Goal: Task Accomplishment & Management: Manage account settings

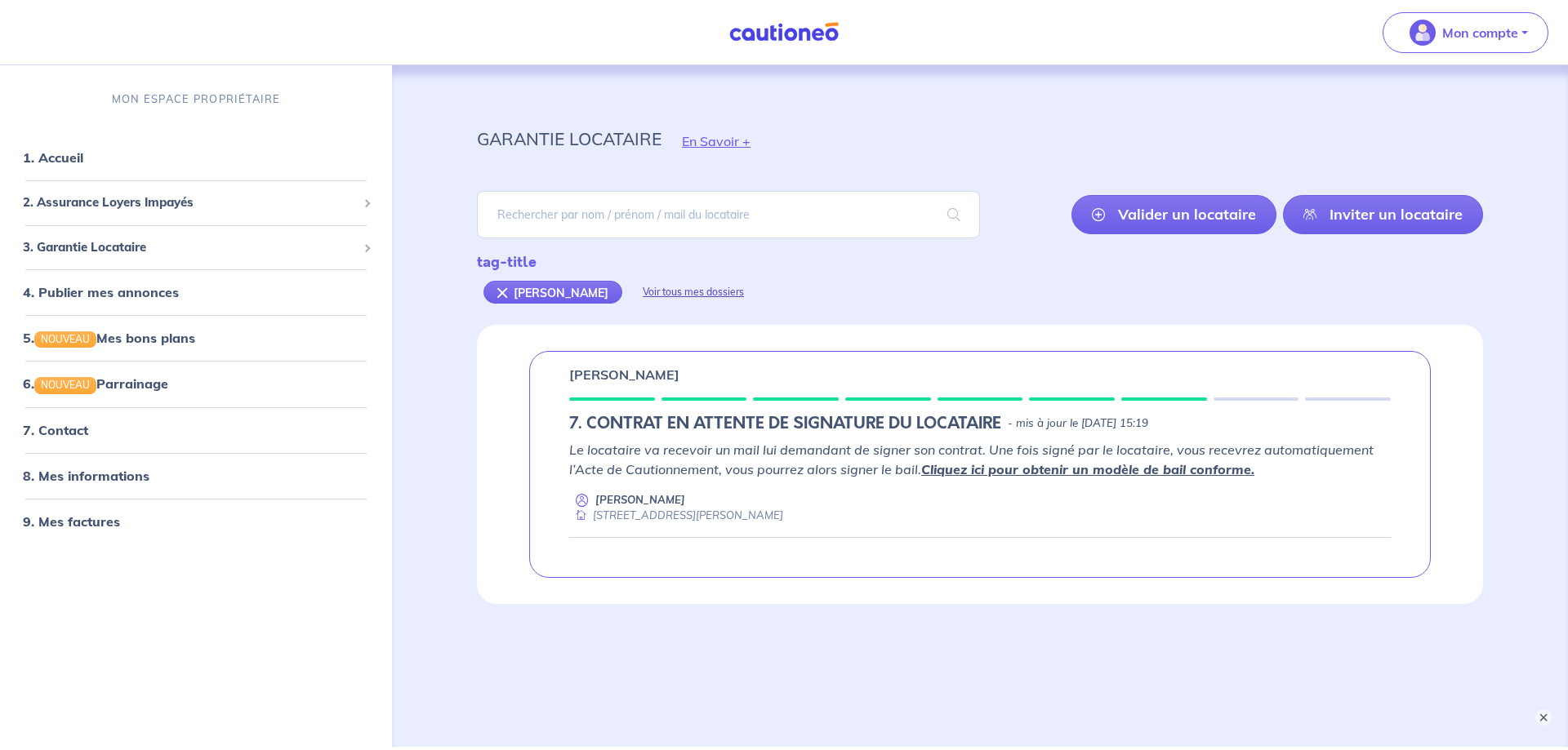
scroll to position [62, 0]
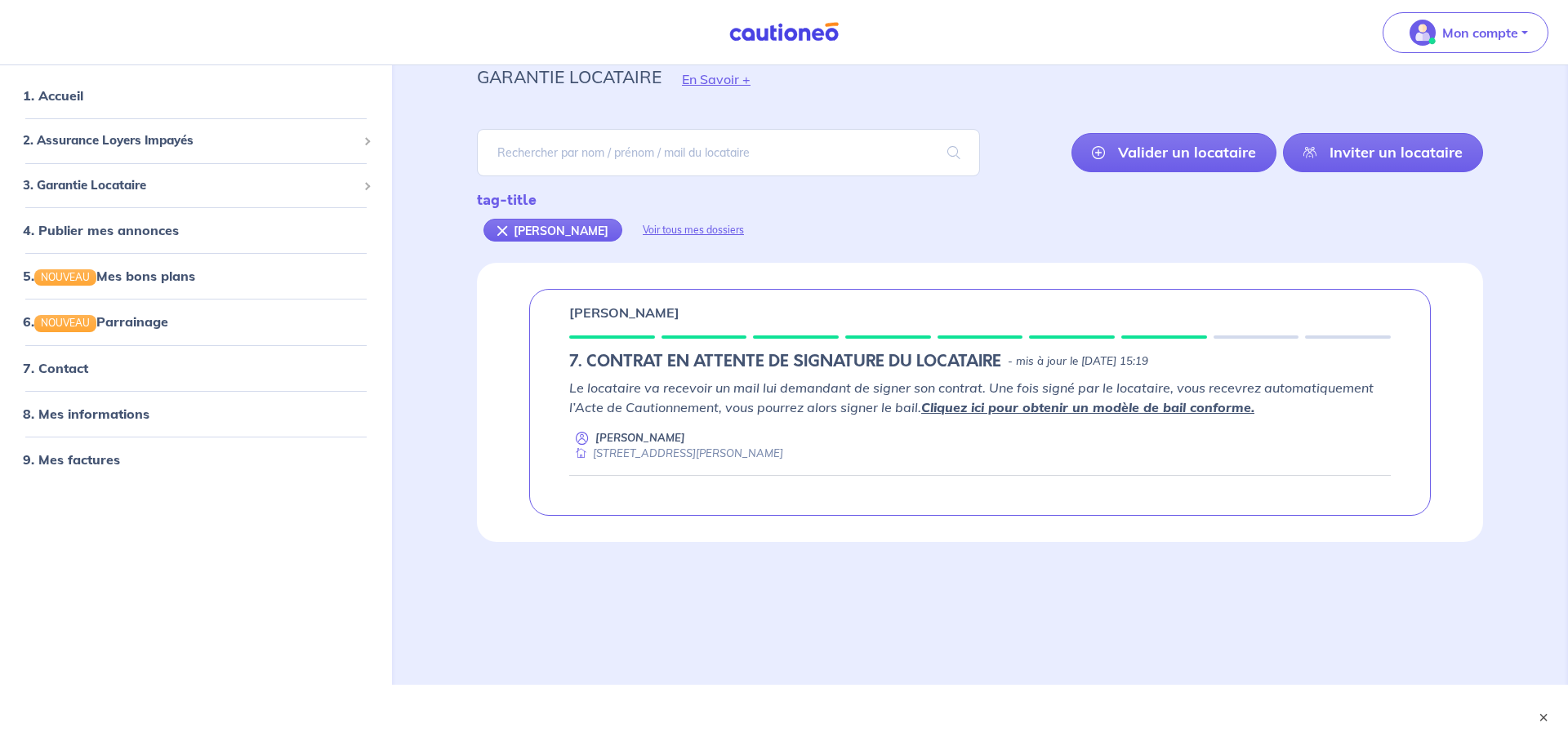
click at [919, 572] on div "garantie locataire En Savoir + [PERSON_NAME] un locataire Inviter un locataire …" at bounding box center [980, 325] width 1085 height 642
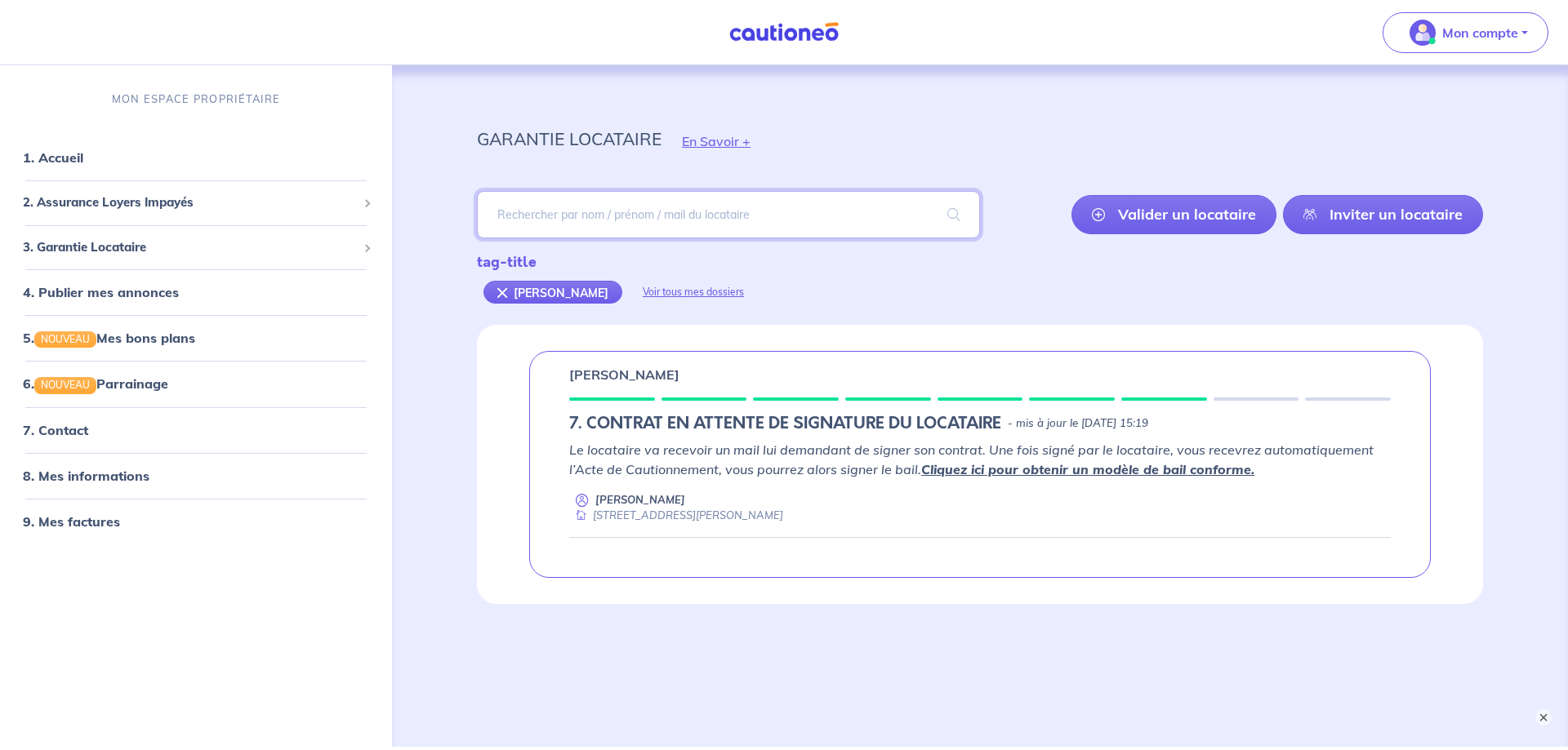
click at [563, 217] on input "search" at bounding box center [728, 214] width 503 height 47
paste input "SNIjzU"
type input "SNIjzU"
click at [956, 217] on span at bounding box center [953, 214] width 52 height 46
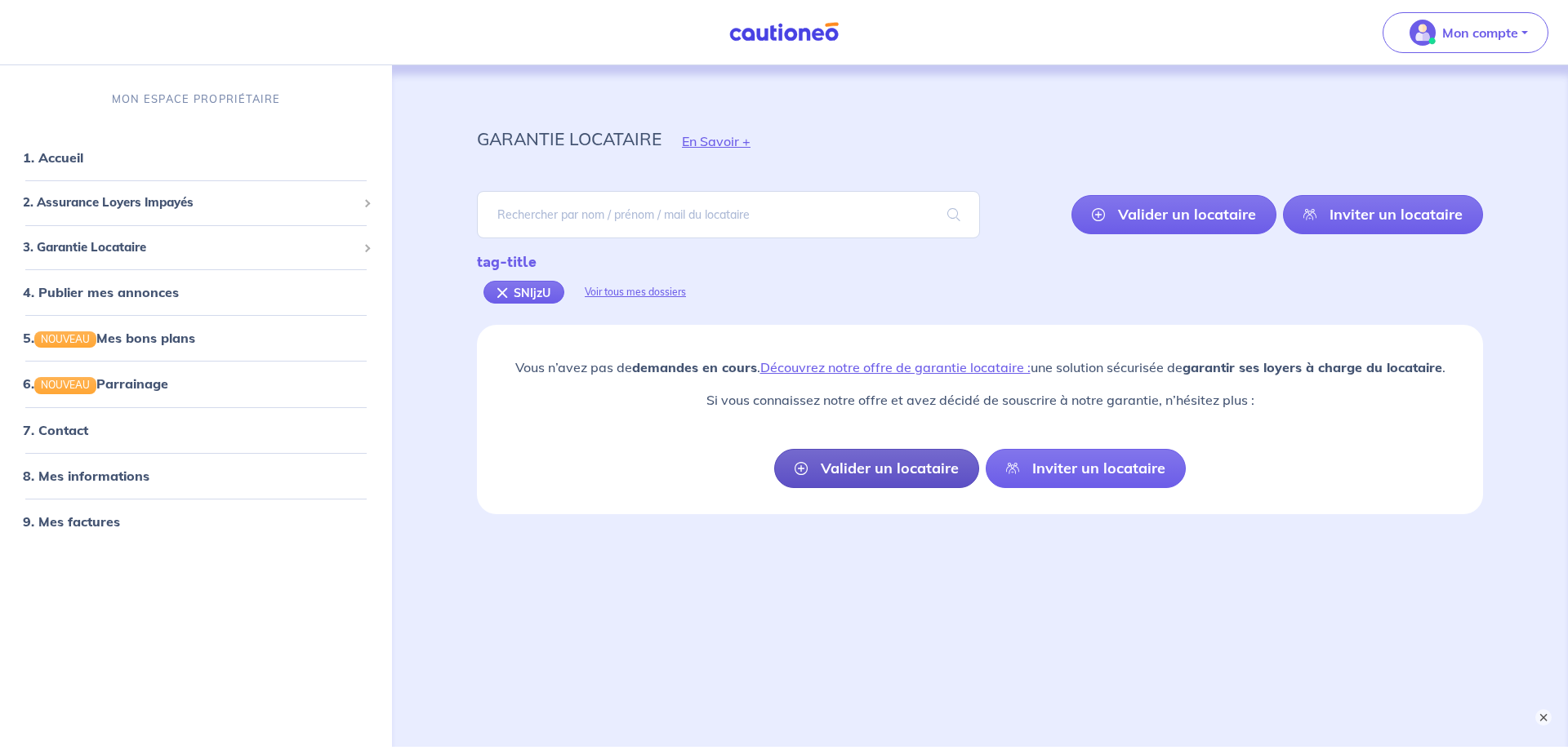
click at [852, 466] on link "Valider un locataire" at bounding box center [877, 468] width 205 height 40
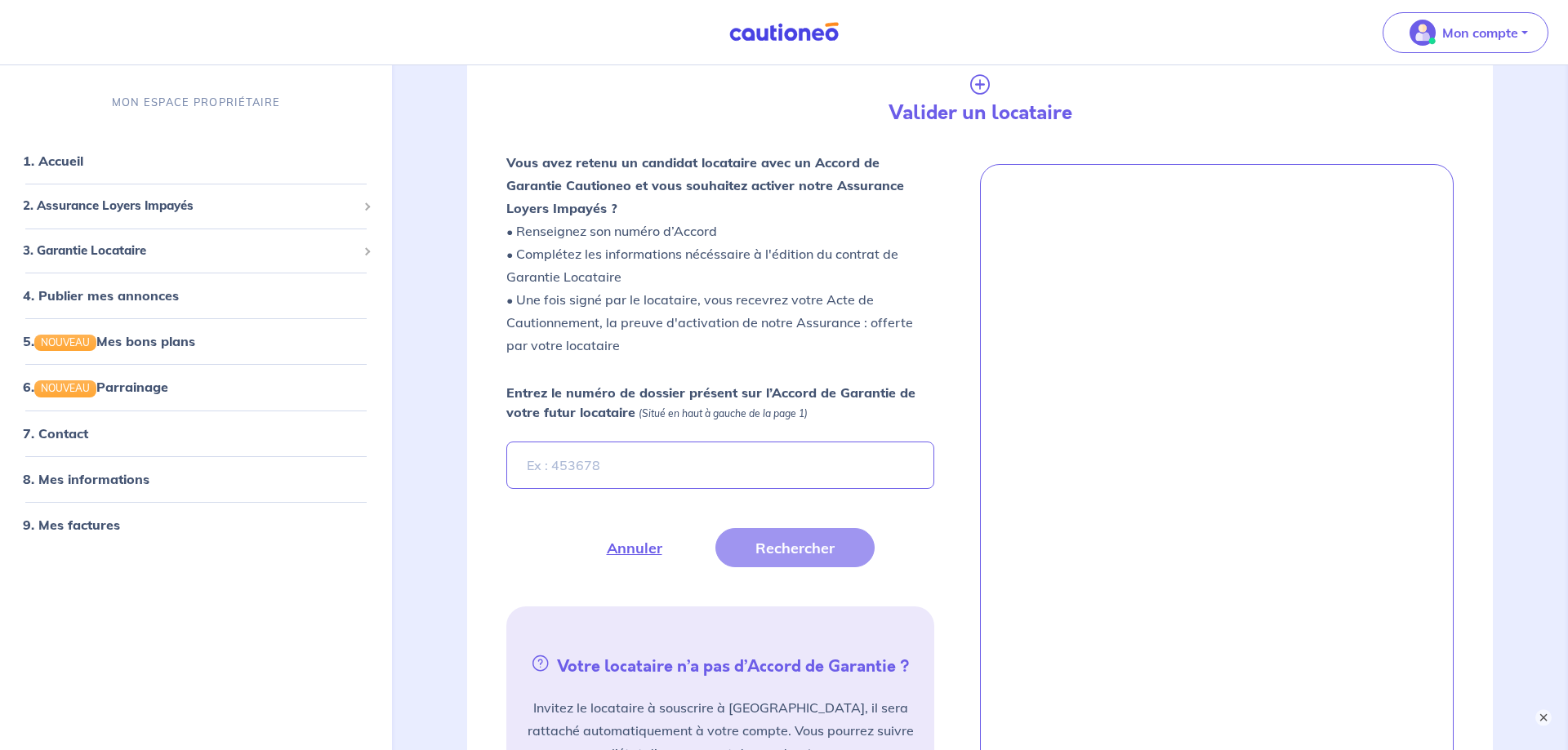
scroll to position [325, 0]
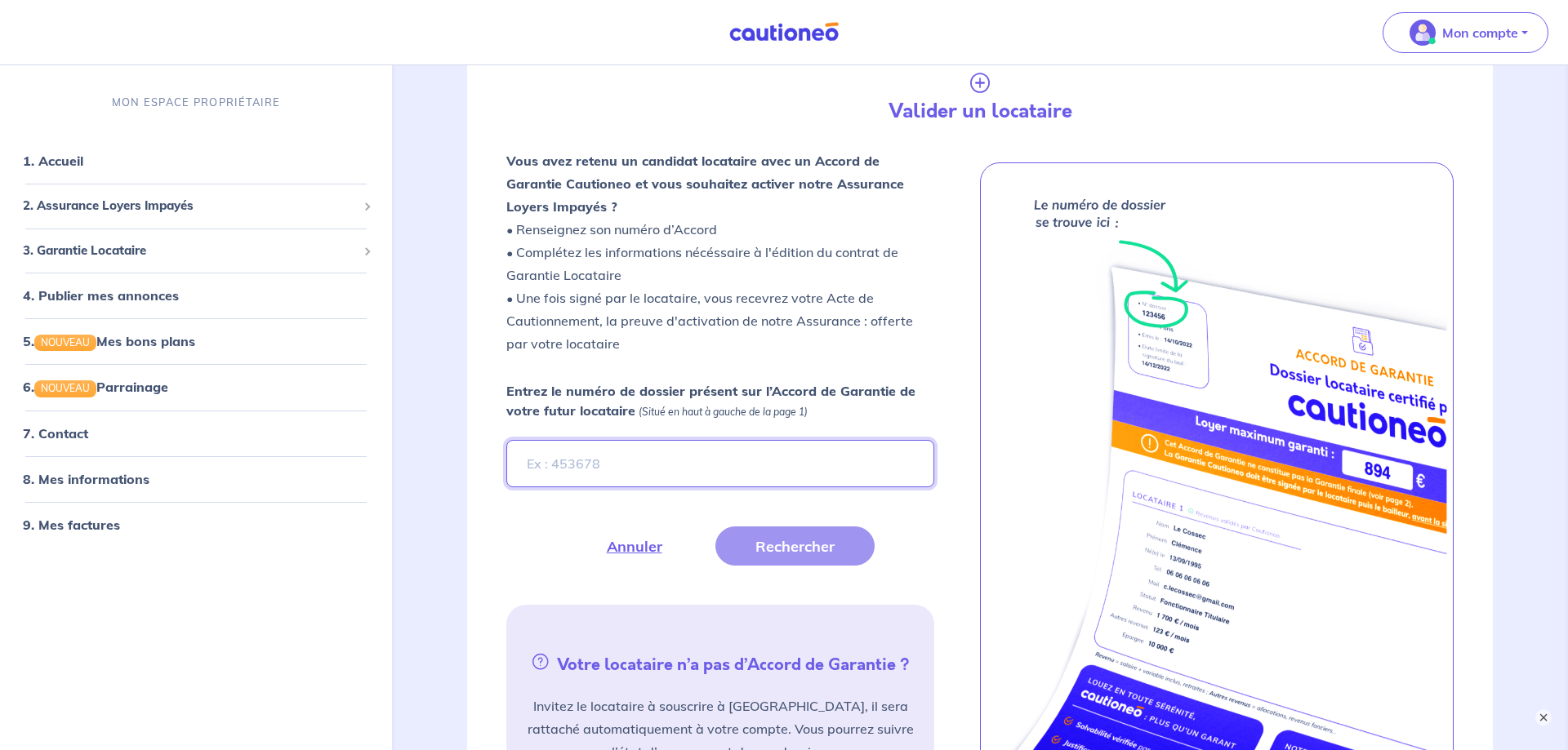
click at [631, 467] on input "Entrez le numéro de dossier présent sur l’Accord de Garantie de votre futur loc…" at bounding box center [720, 463] width 428 height 47
paste input "SNIjzU"
type input "SNIjzU"
click at [772, 547] on button "Rechercher" at bounding box center [795, 546] width 159 height 40
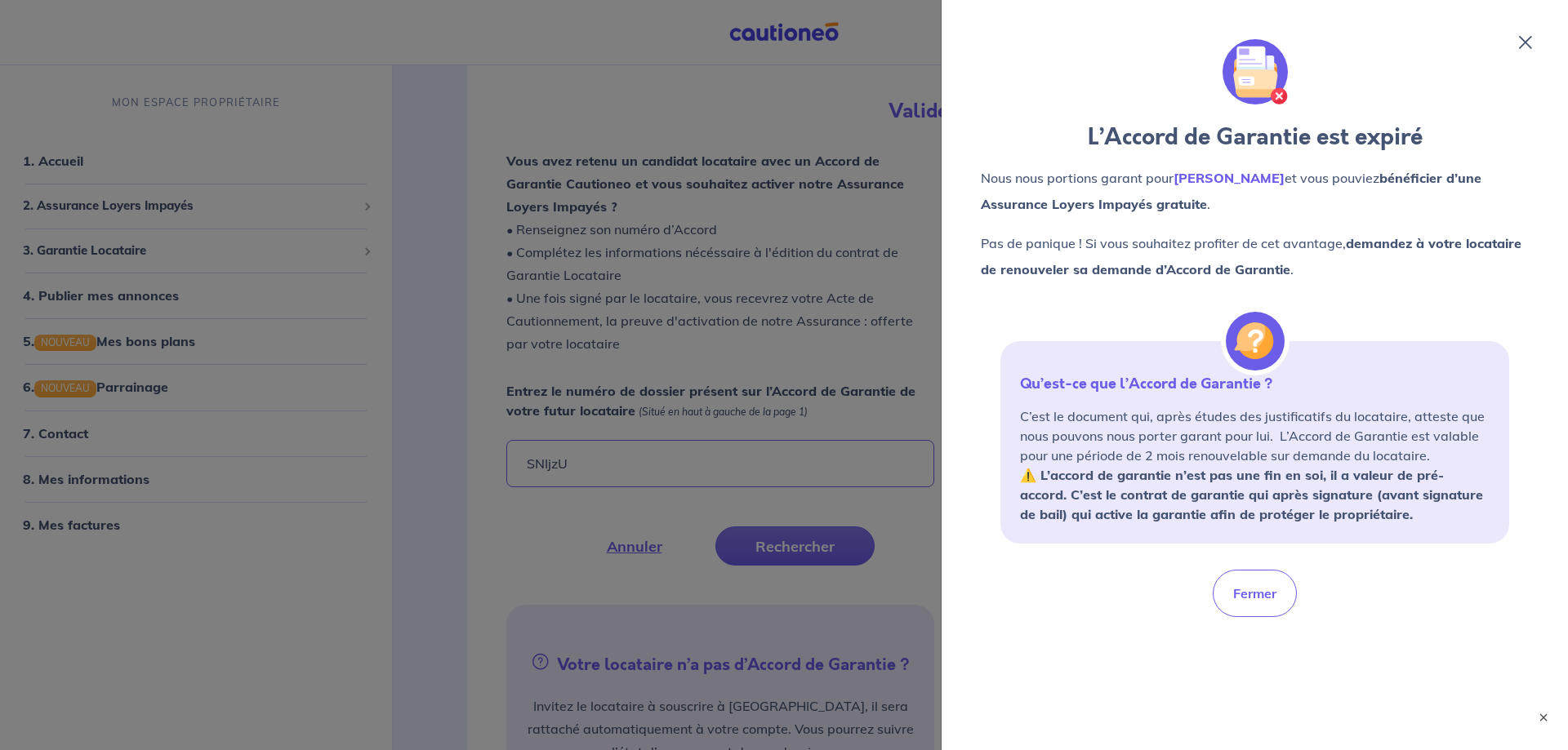
click at [1526, 42] on icon at bounding box center [1525, 42] width 13 height 13
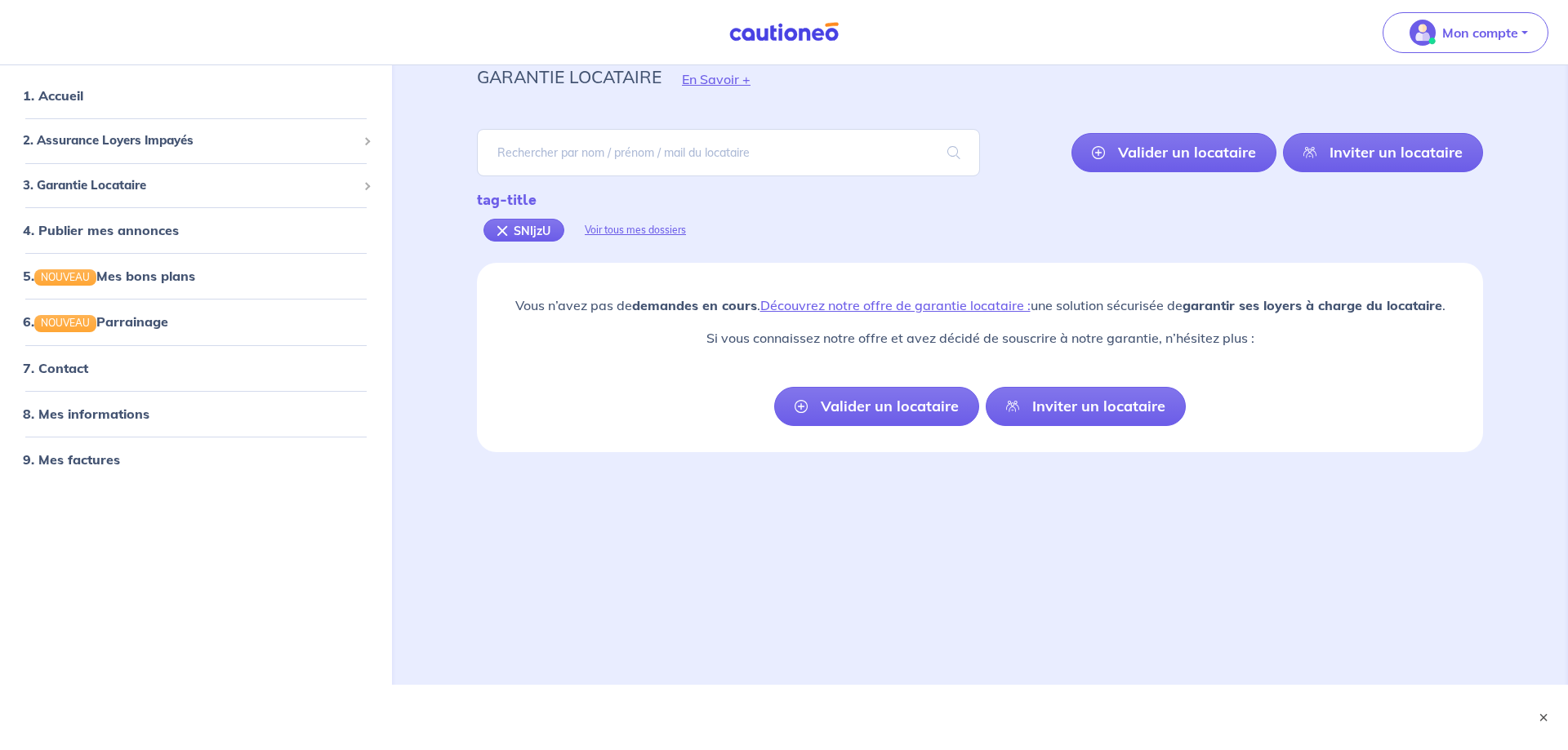
click at [510, 525] on div "garantie locataire En Savoir + [PERSON_NAME] un locataire Inviter un locataire …" at bounding box center [980, 325] width 1085 height 642
click at [1542, 710] on button "×" at bounding box center [1542, 717] width 19 height 19
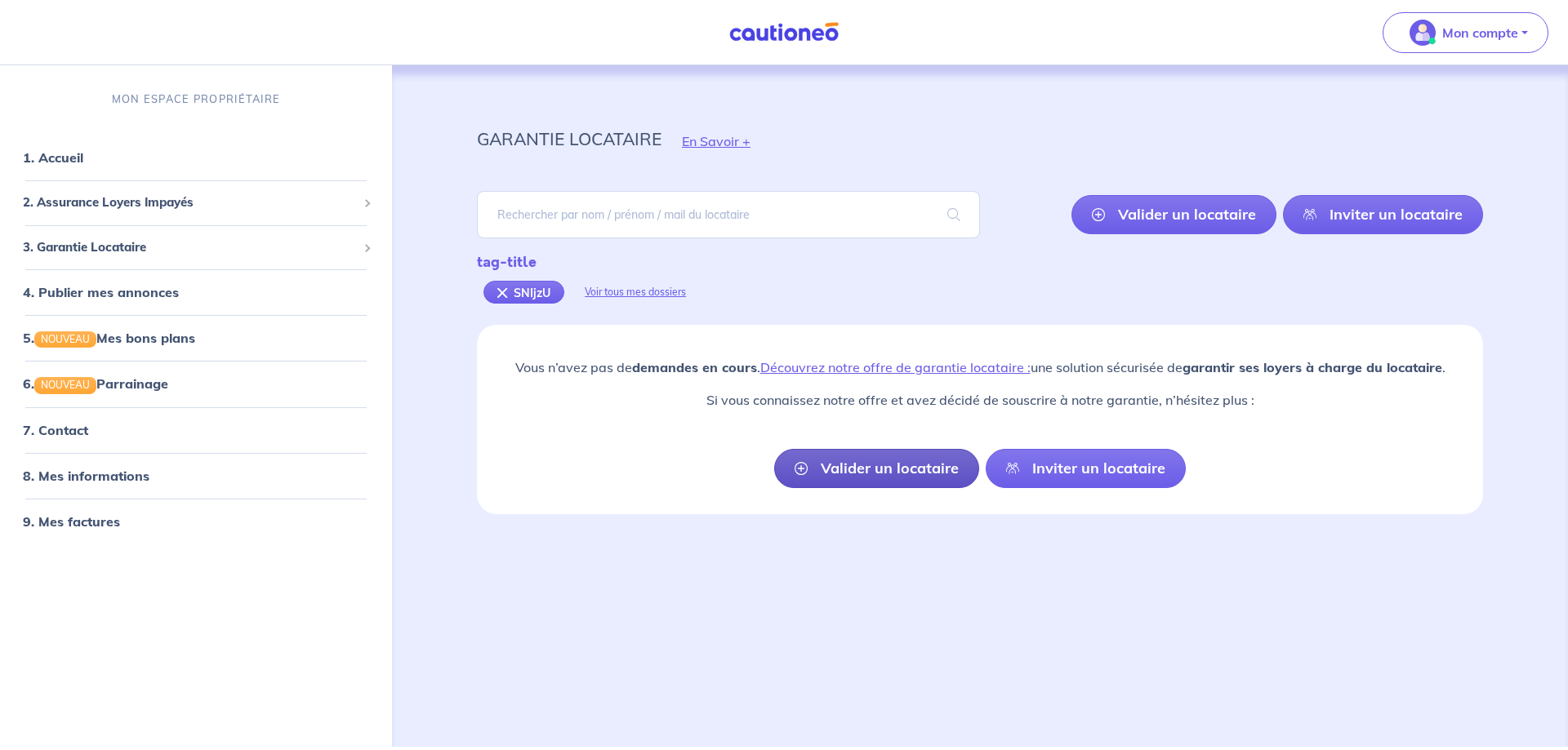
scroll to position [0, 0]
click at [76, 157] on link "1. Accueil" at bounding box center [52, 157] width 60 height 17
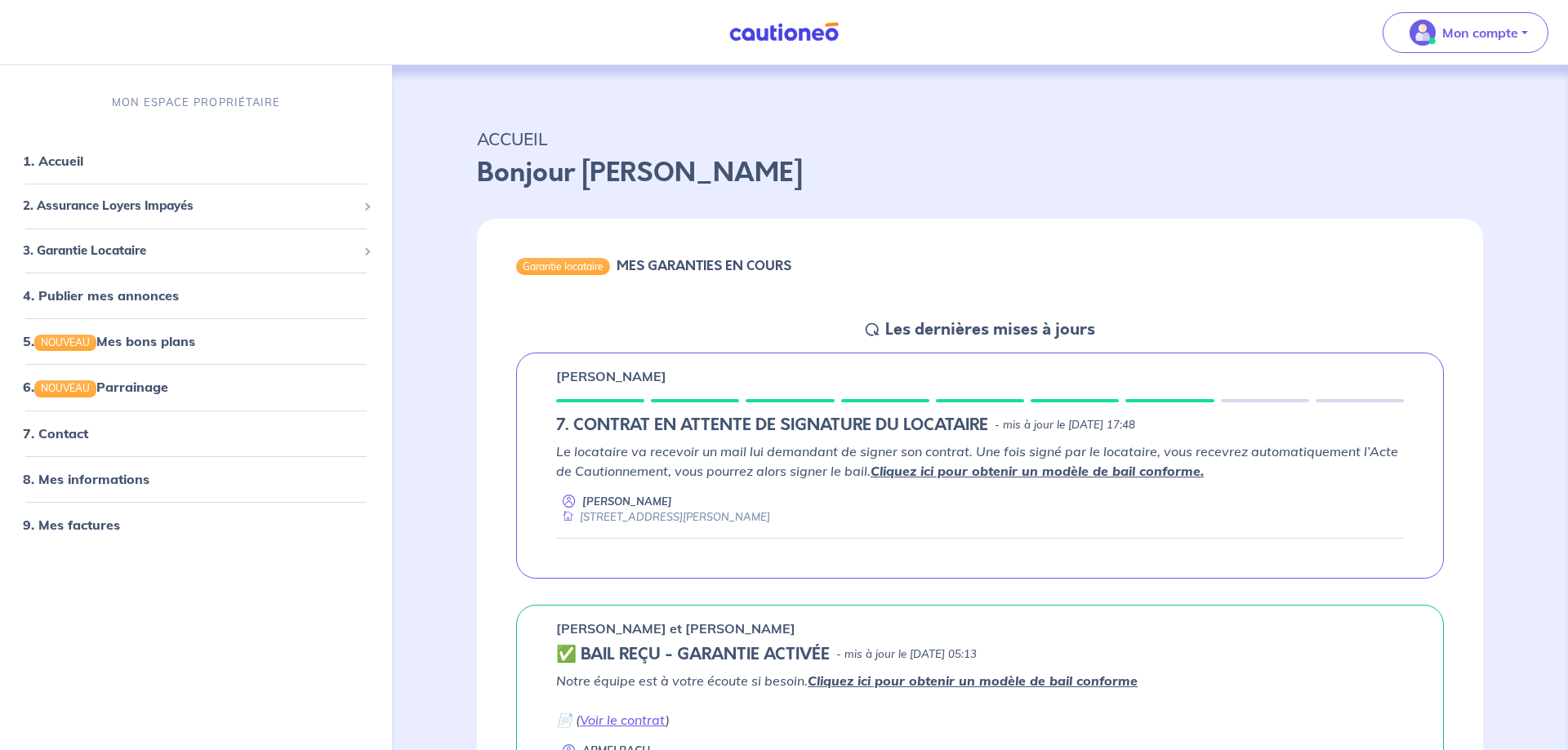
click at [821, 472] on em "Le locataire va recevoir un mail lui demandant de signer son contrat. Une fois …" at bounding box center [977, 461] width 842 height 36
click at [937, 468] on link "Cliquez ici pour obtenir un modèle de bail conforme." at bounding box center [1037, 471] width 333 height 17
click at [70, 167] on link "1. Accueil" at bounding box center [52, 161] width 60 height 17
click at [120, 207] on span "2. Assurance Loyers Impayés" at bounding box center [190, 206] width 334 height 18
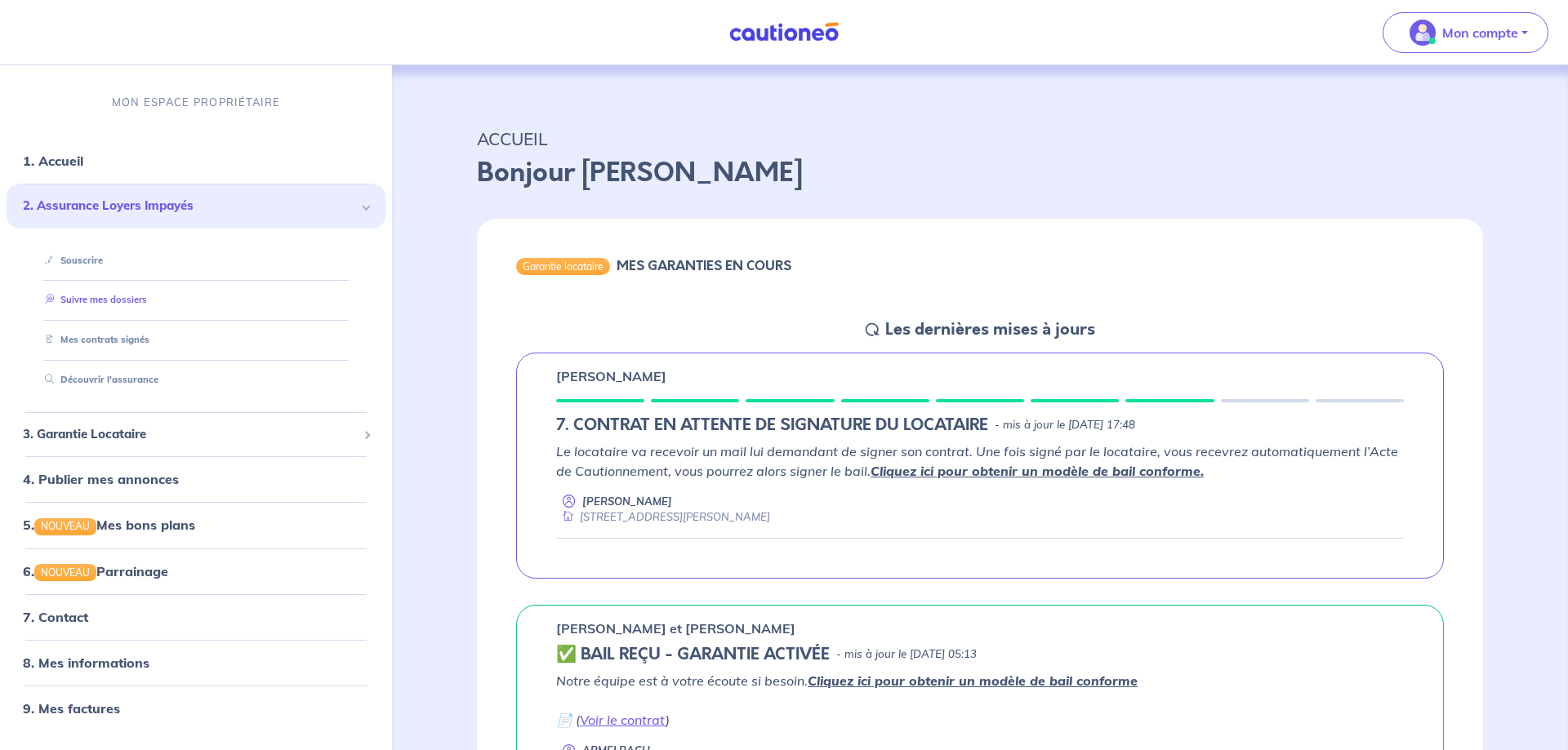
click at [99, 299] on link "Suivre mes dossiers" at bounding box center [93, 299] width 109 height 11
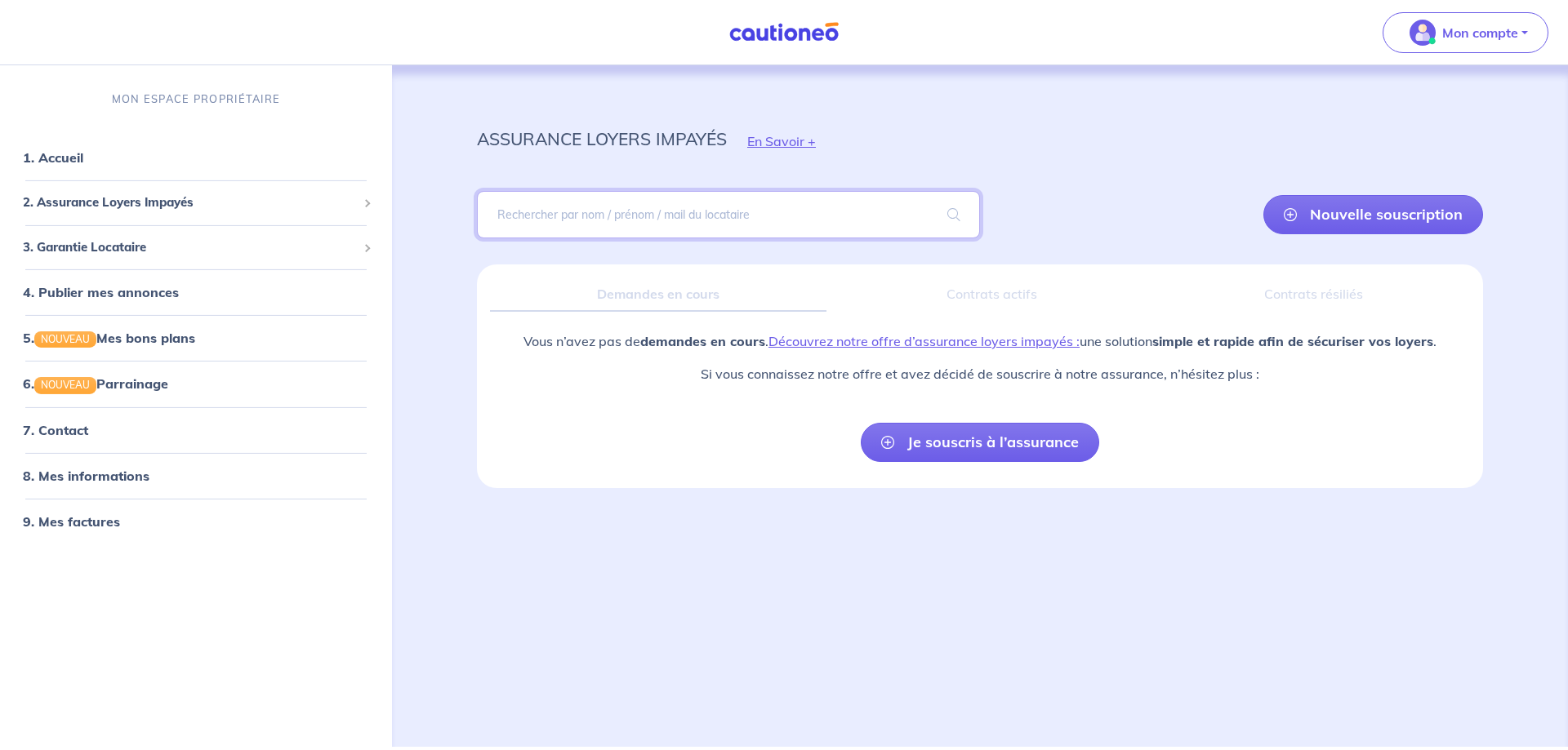
click at [567, 214] on input "search" at bounding box center [728, 214] width 503 height 47
paste input "SNIjzU"
type input "SNIjzU"
click at [941, 215] on span at bounding box center [953, 214] width 52 height 46
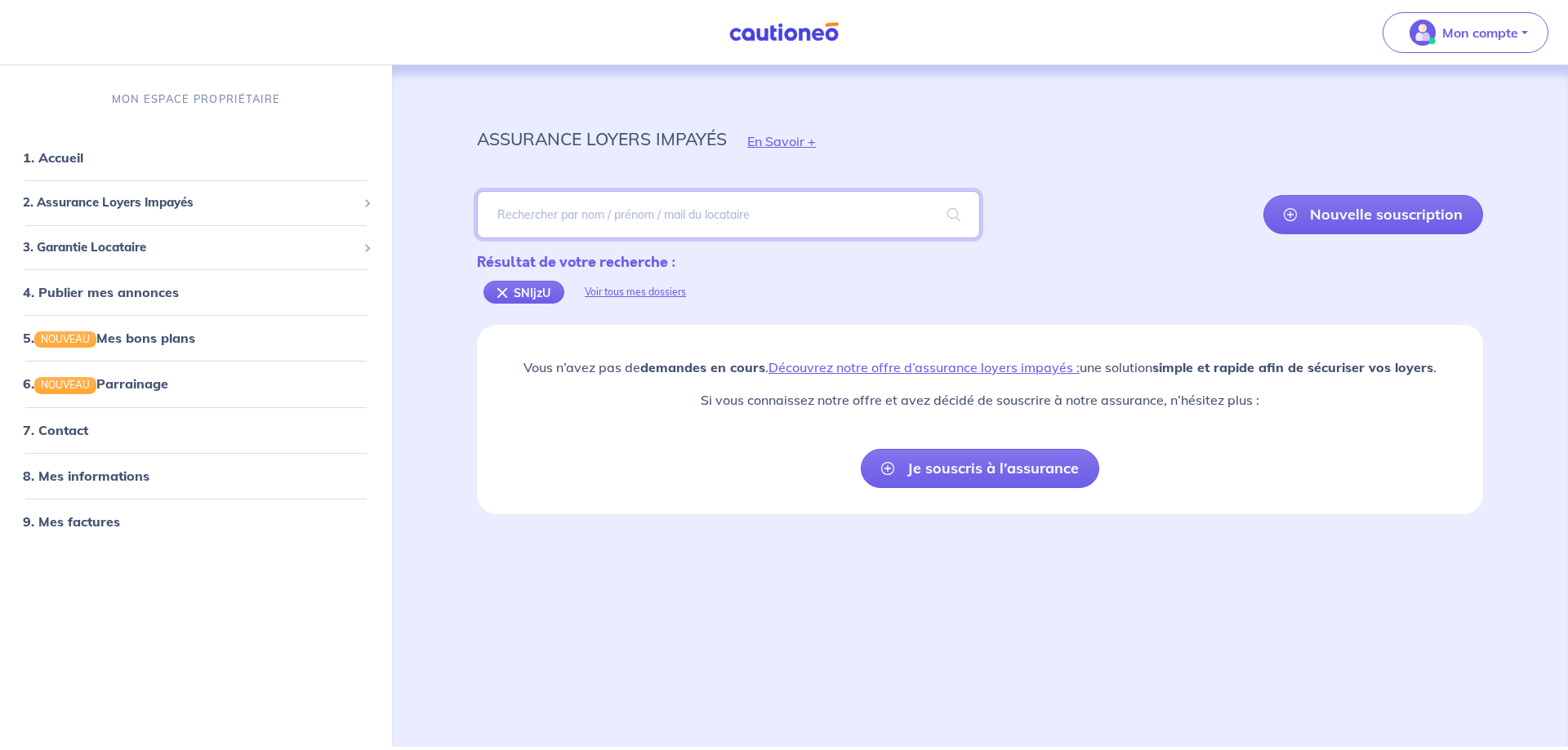
click at [567, 213] on input "search" at bounding box center [728, 214] width 503 height 47
type input "j"
paste input "SNIjzU"
type input "S"
type input "Joao pedro de onozatos"
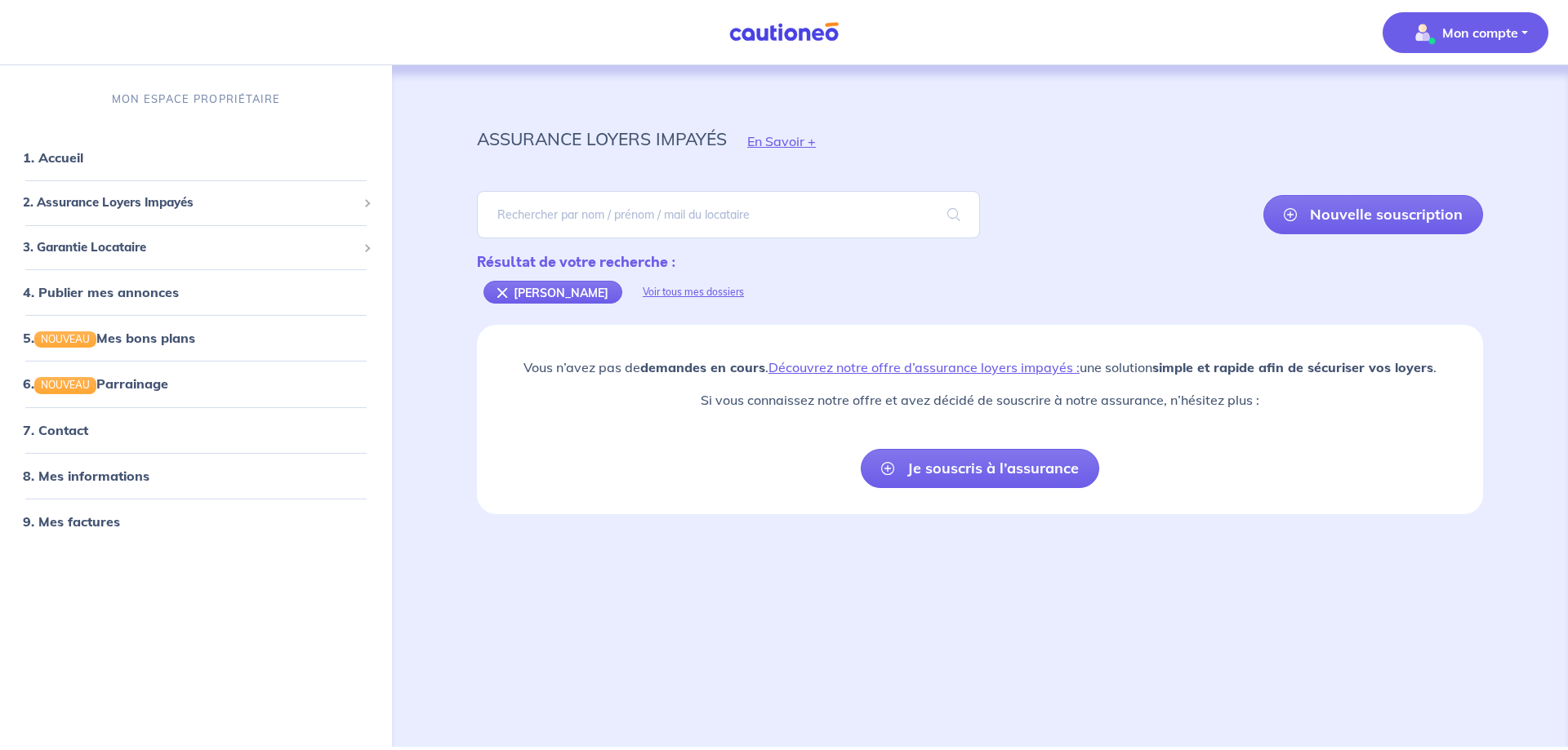
click at [1496, 28] on p "Mon compte" at bounding box center [1480, 32] width 75 height 19
click at [1447, 141] on link "Me déconnecter" at bounding box center [1448, 140] width 132 height 26
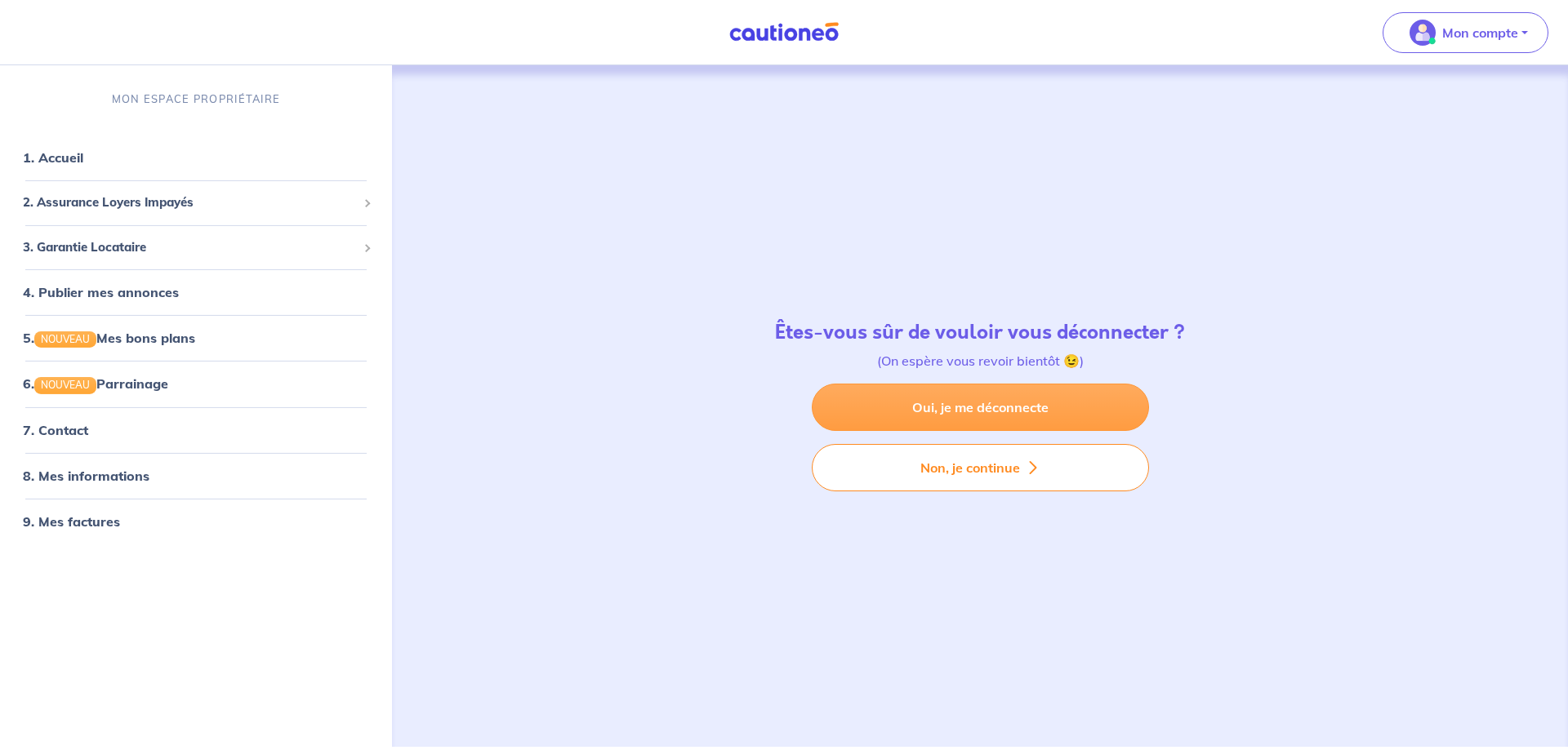
click at [956, 411] on link "Oui, je me déconnecte" at bounding box center [980, 407] width 337 height 47
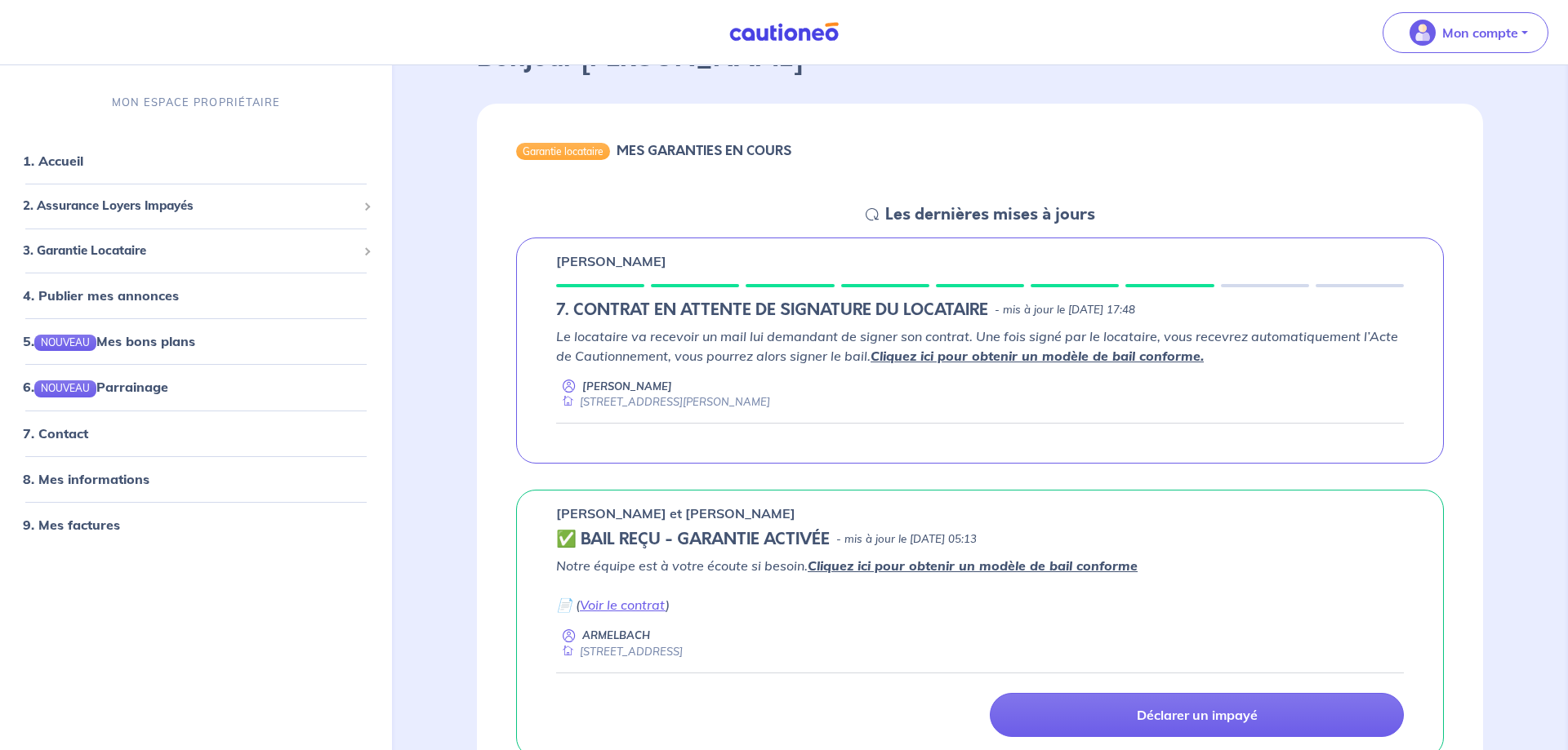
scroll to position [83, 0]
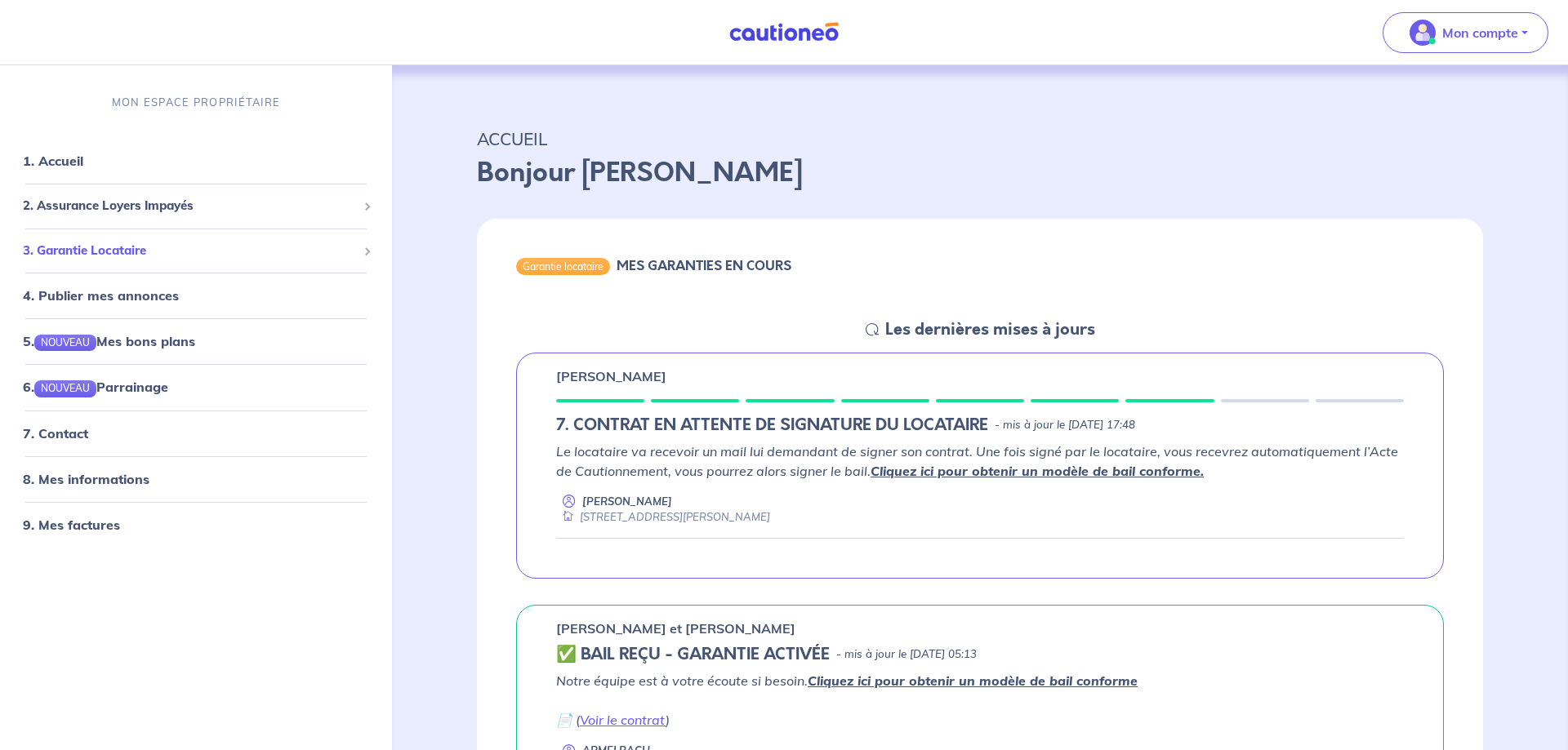
click at [107, 251] on span "3. Garantie Locataire" at bounding box center [190, 250] width 334 height 18
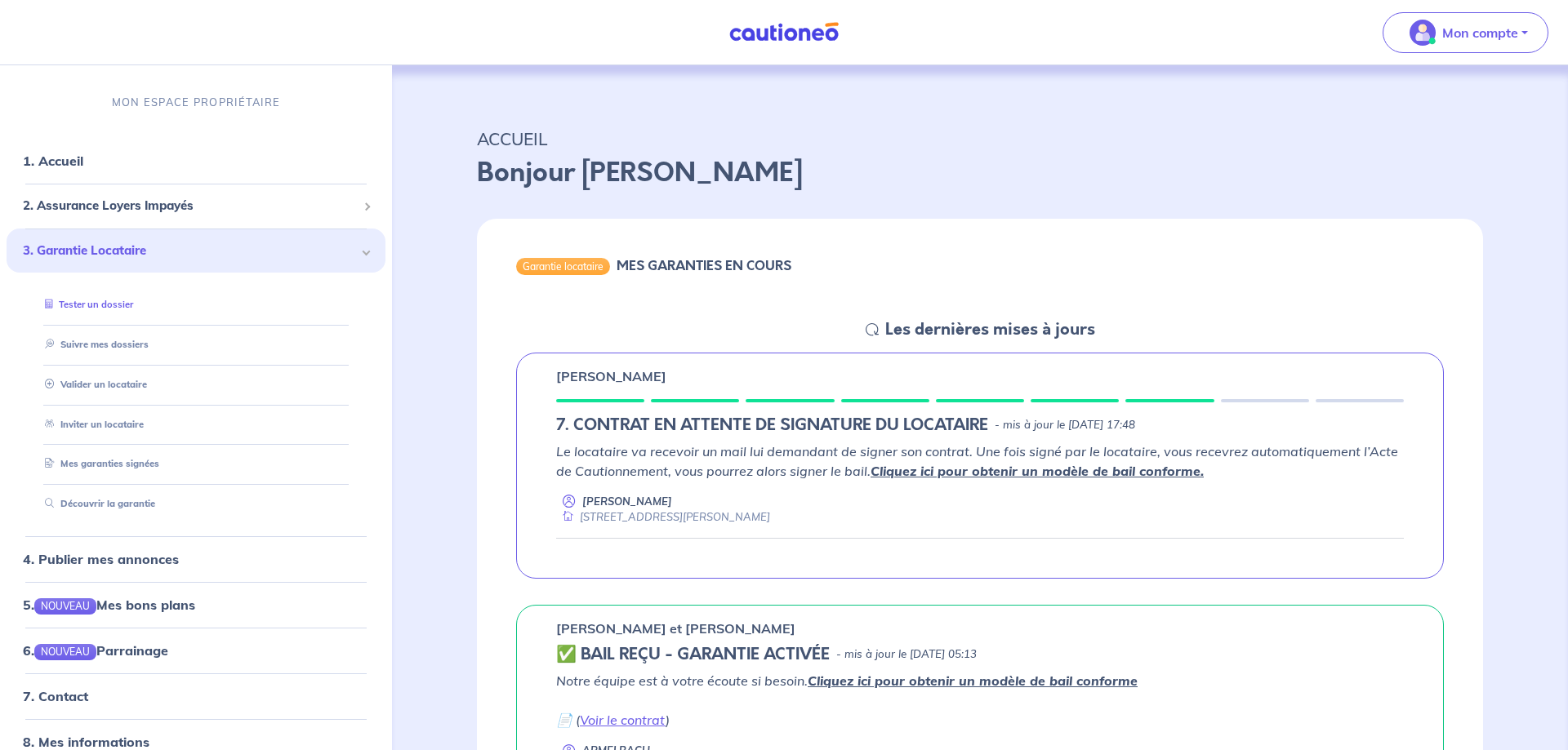
click at [113, 300] on link "Tester un dossier" at bounding box center [86, 305] width 95 height 11
click at [109, 386] on link "Valider un locataire" at bounding box center [92, 384] width 107 height 11
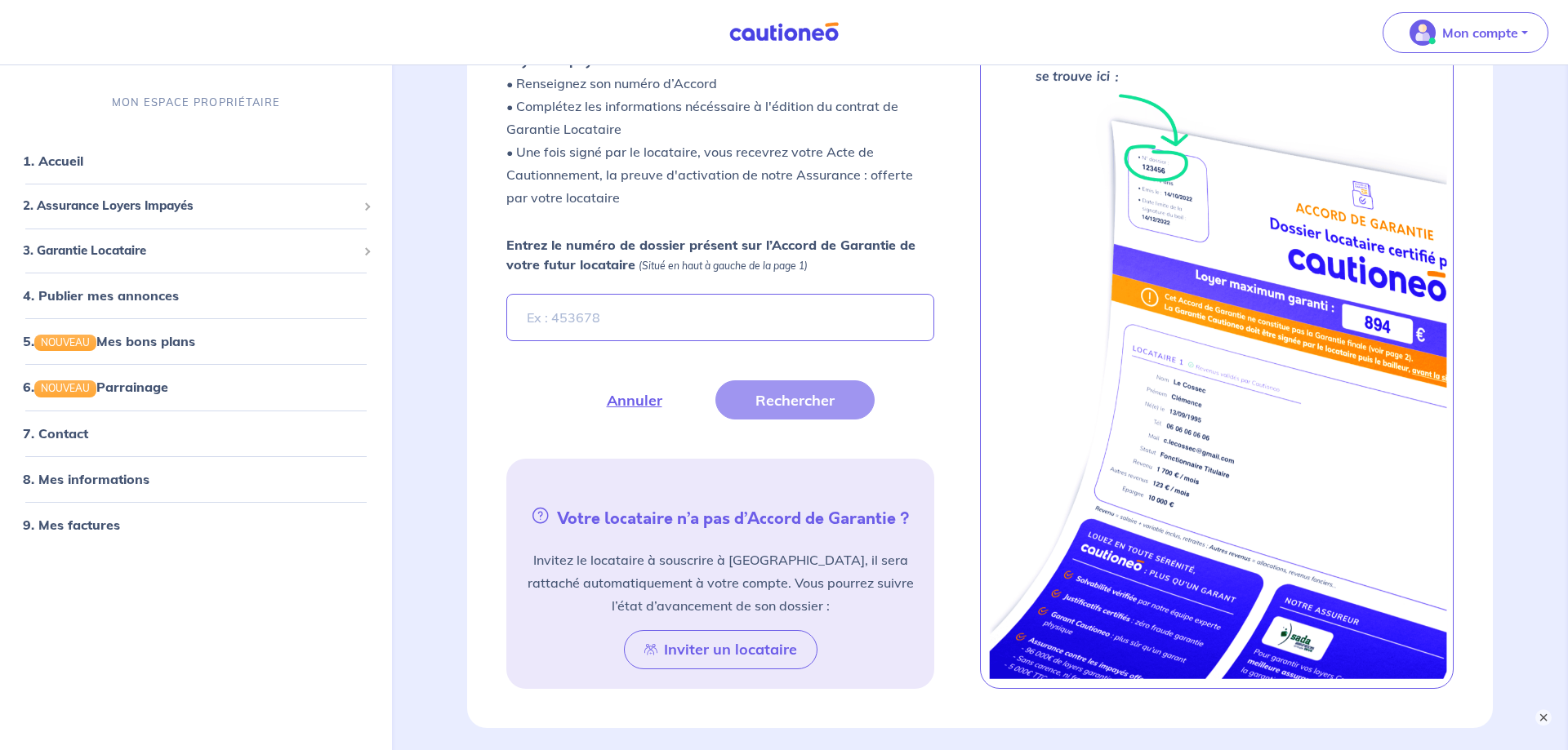
scroll to position [416, 0]
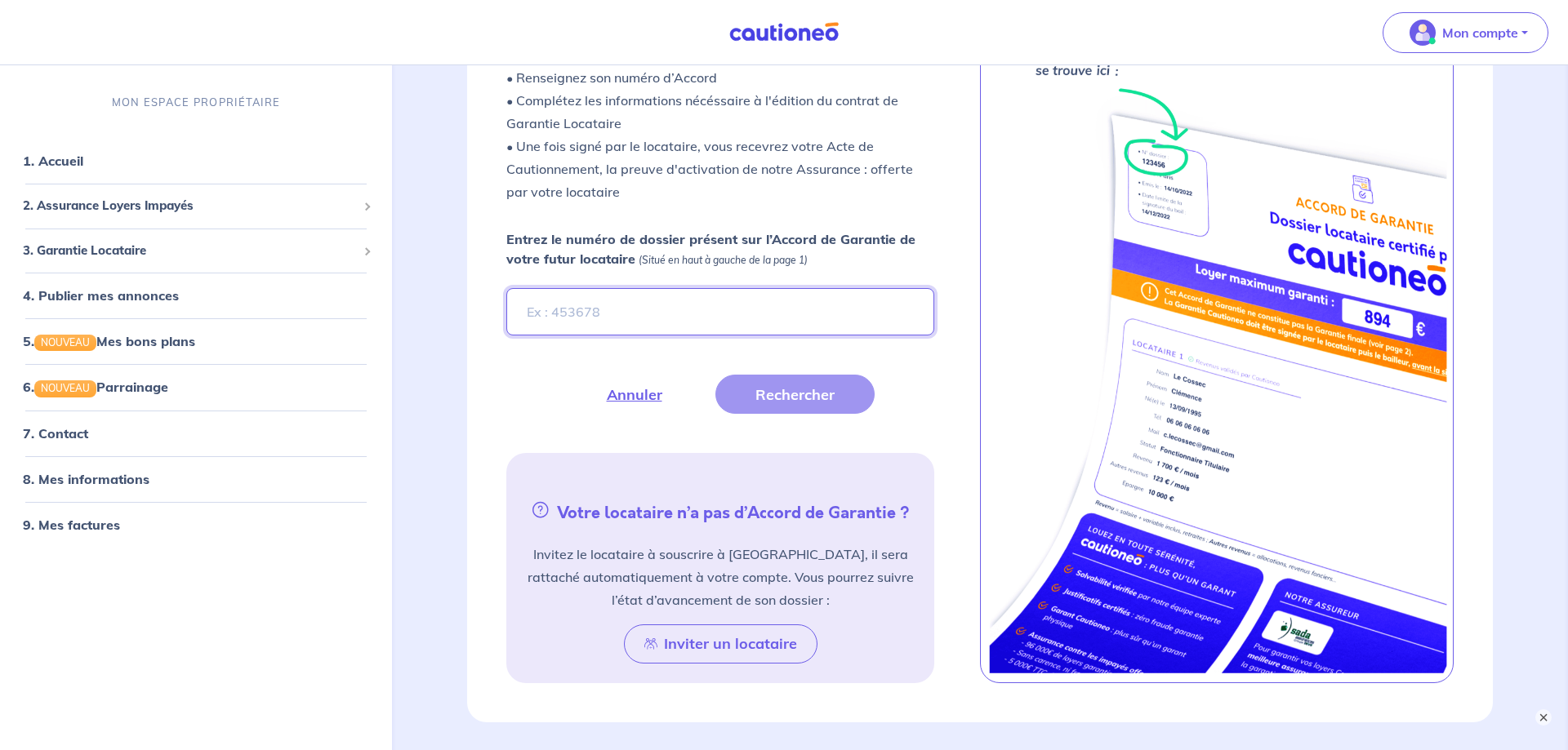
click at [559, 314] on input "Entrez le numéro de dossier présent sur l’Accord de Garantie de votre futur loc…" at bounding box center [720, 311] width 428 height 47
paste input "SNIjzU"
type input "SNIjzU"
click at [796, 389] on button "Rechercher" at bounding box center [795, 394] width 159 height 40
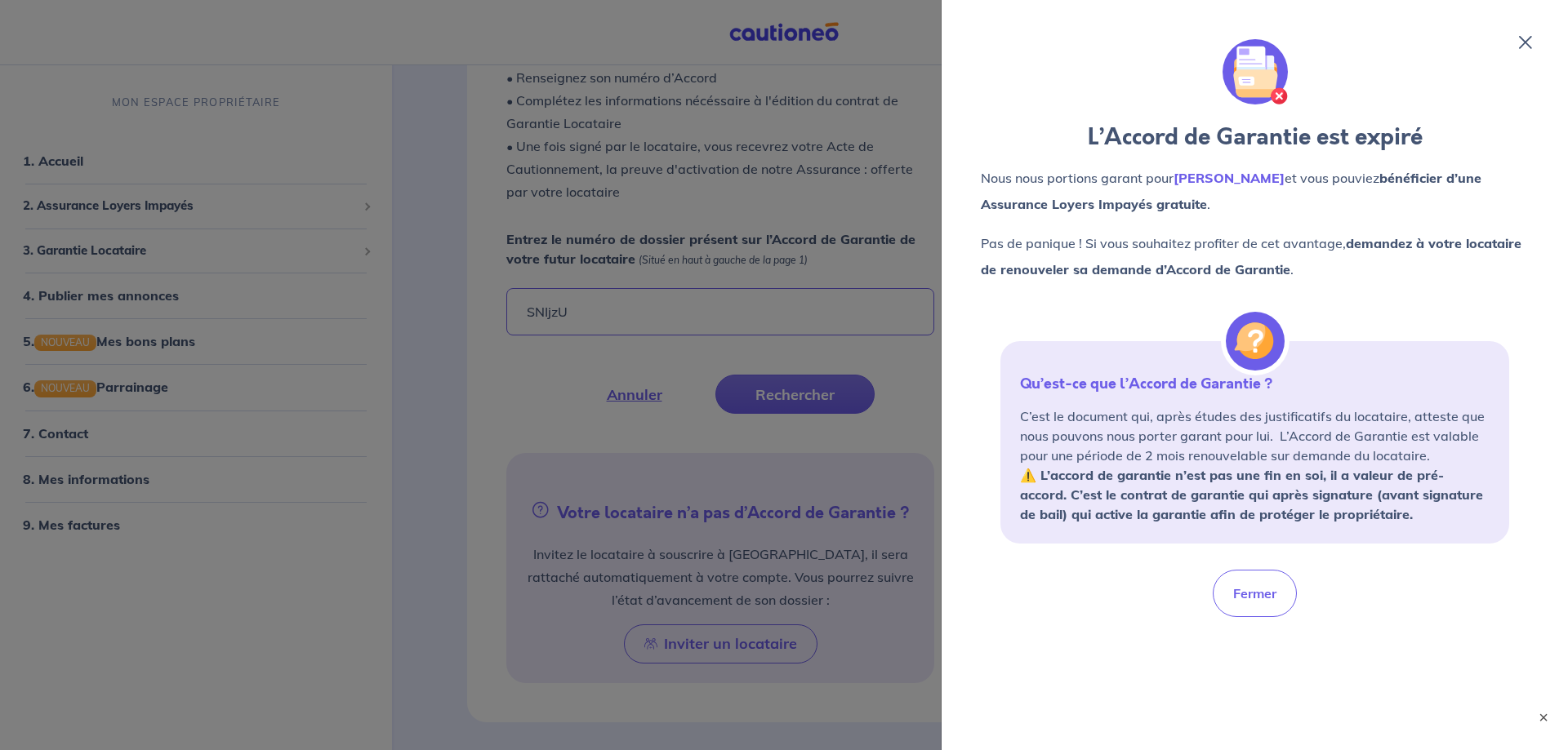
click at [1526, 43] on icon at bounding box center [1525, 42] width 13 height 13
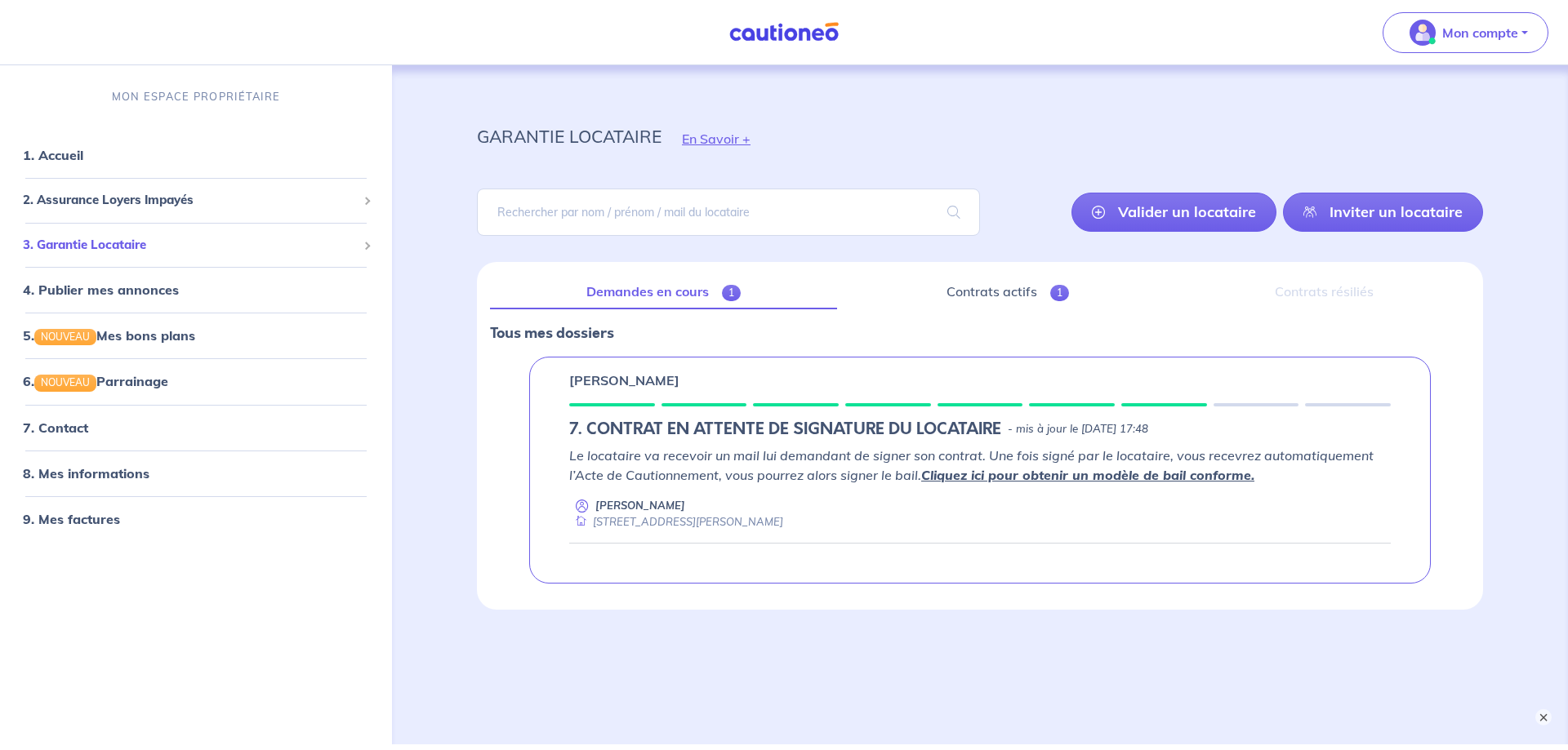
scroll to position [0, 0]
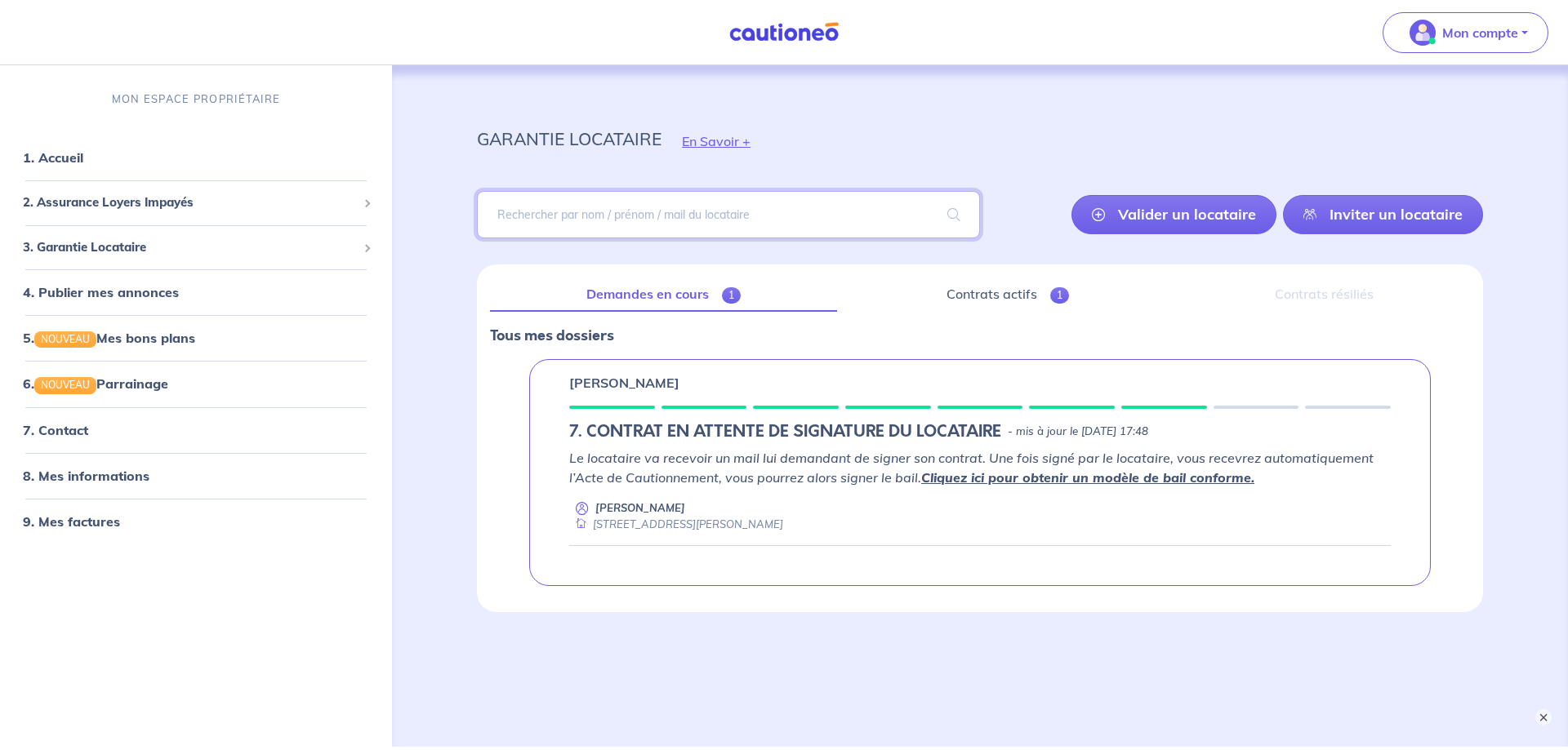
click at [549, 213] on input "search" at bounding box center [728, 214] width 503 height 47
paste input "SNIjzU"
type input "SNIjzU"
click at [955, 214] on span at bounding box center [953, 214] width 52 height 46
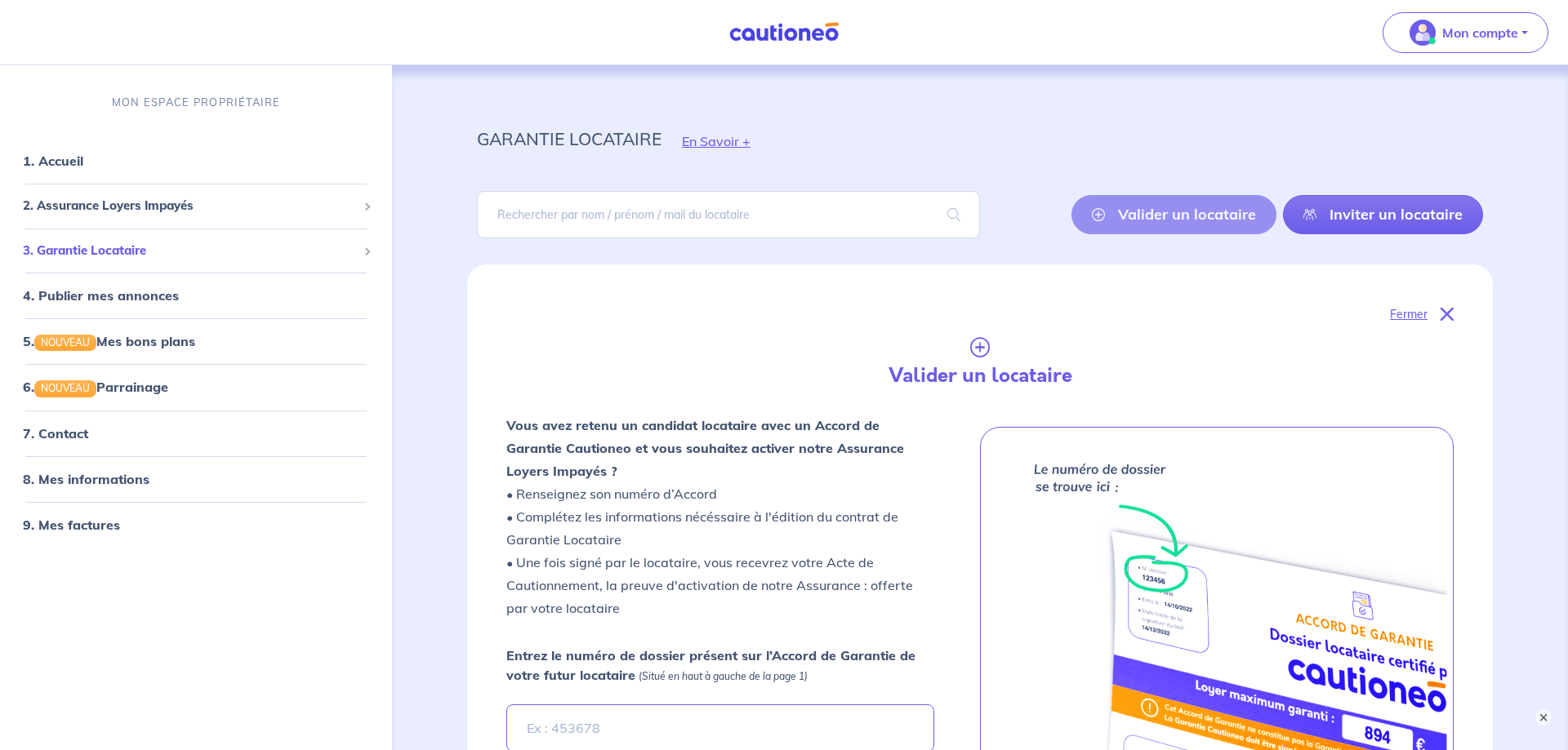
click at [99, 250] on span "3. Garantie Locataire" at bounding box center [190, 250] width 334 height 18
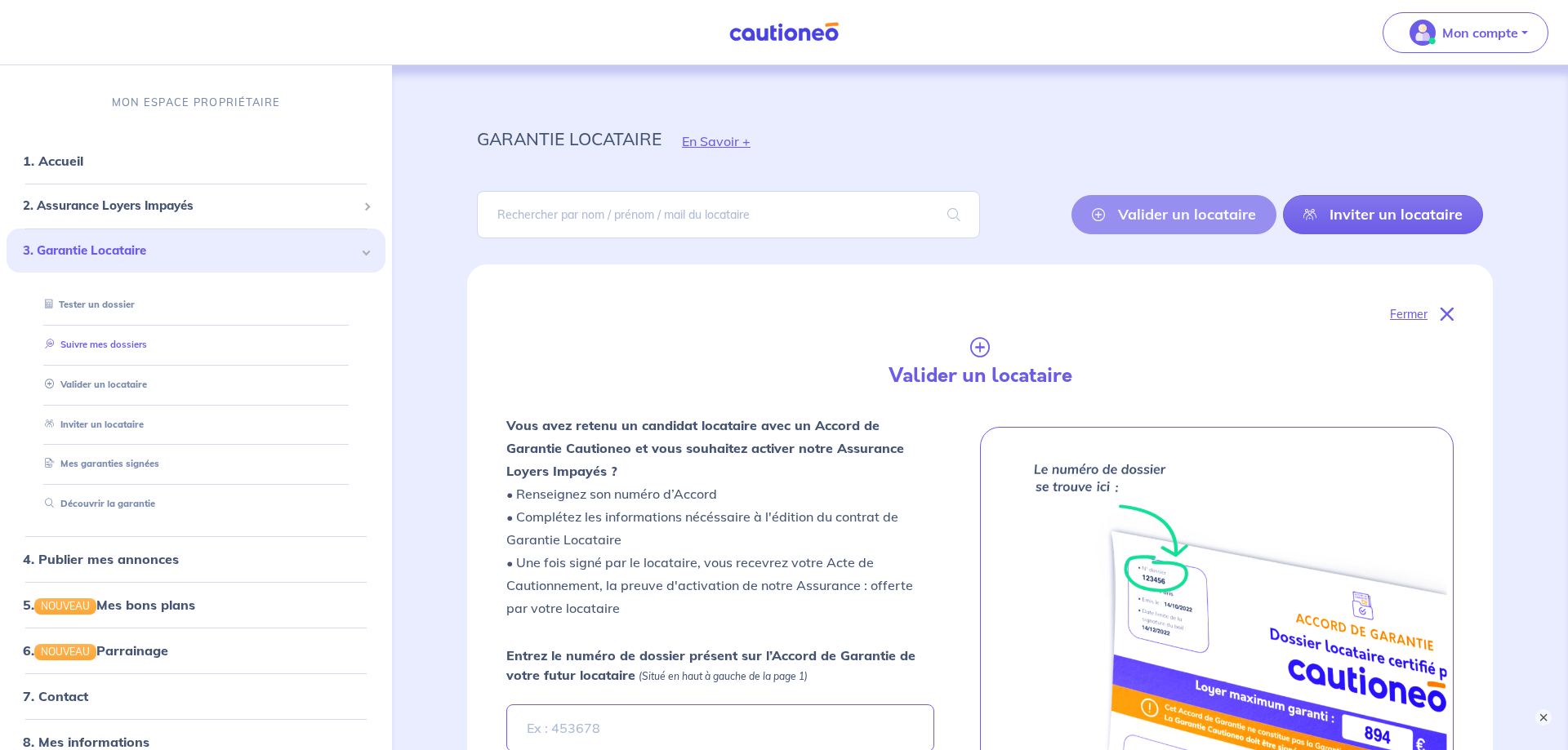
click at [98, 350] on link "Suivre mes dossiers" at bounding box center [93, 344] width 109 height 11
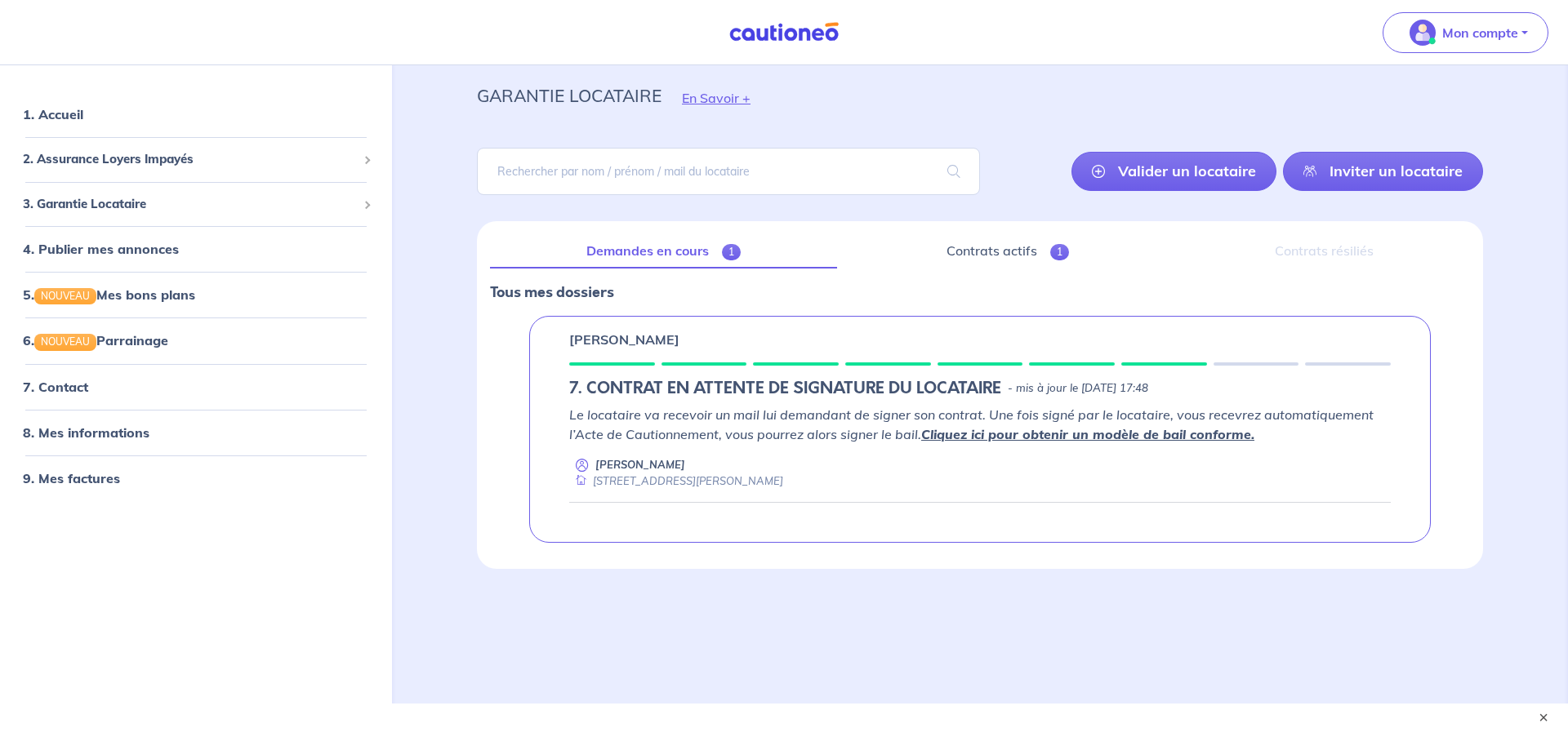
scroll to position [62, 0]
